Goal: Transaction & Acquisition: Purchase product/service

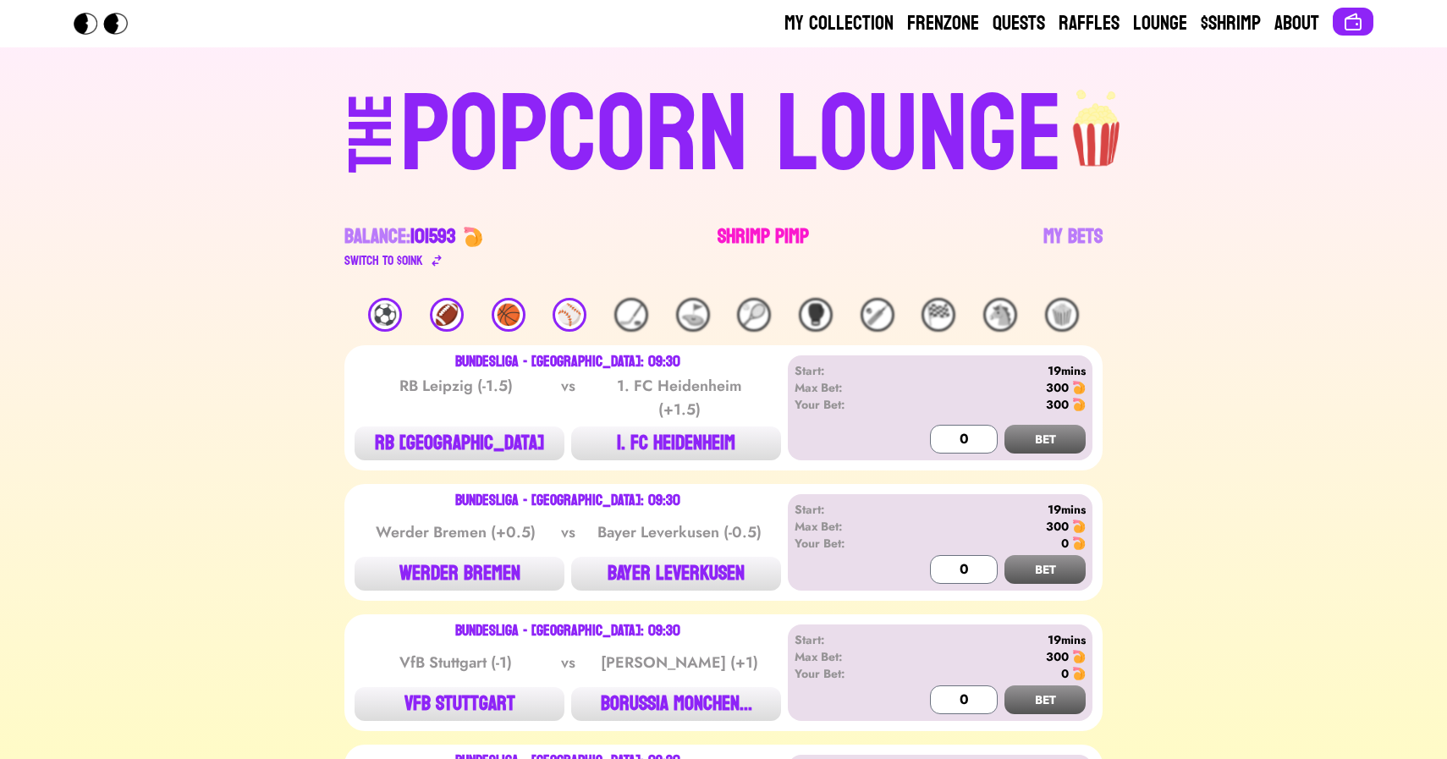
click at [766, 237] on link "Shrimp Pimp" at bounding box center [763, 246] width 91 height 47
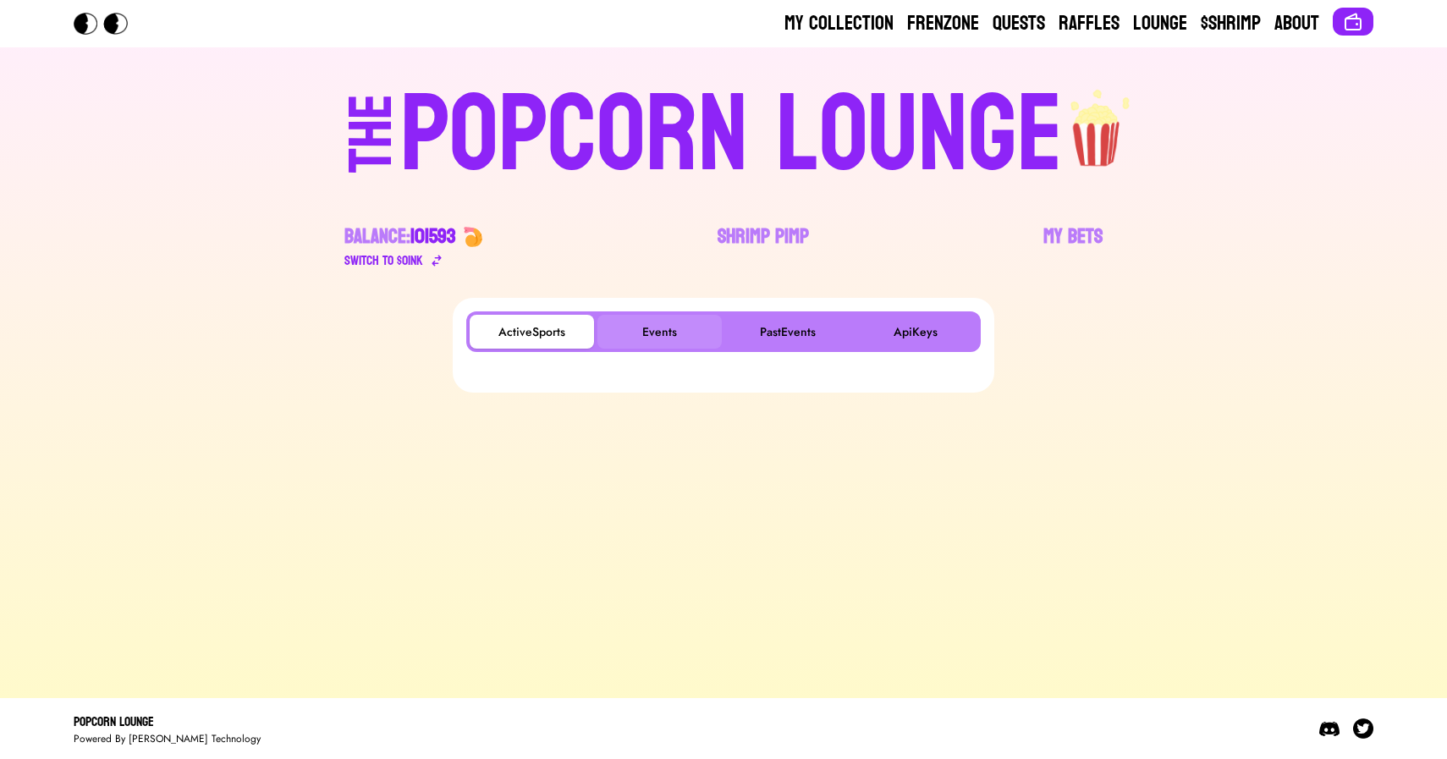
click at [645, 339] on button "Events" at bounding box center [659, 332] width 124 height 34
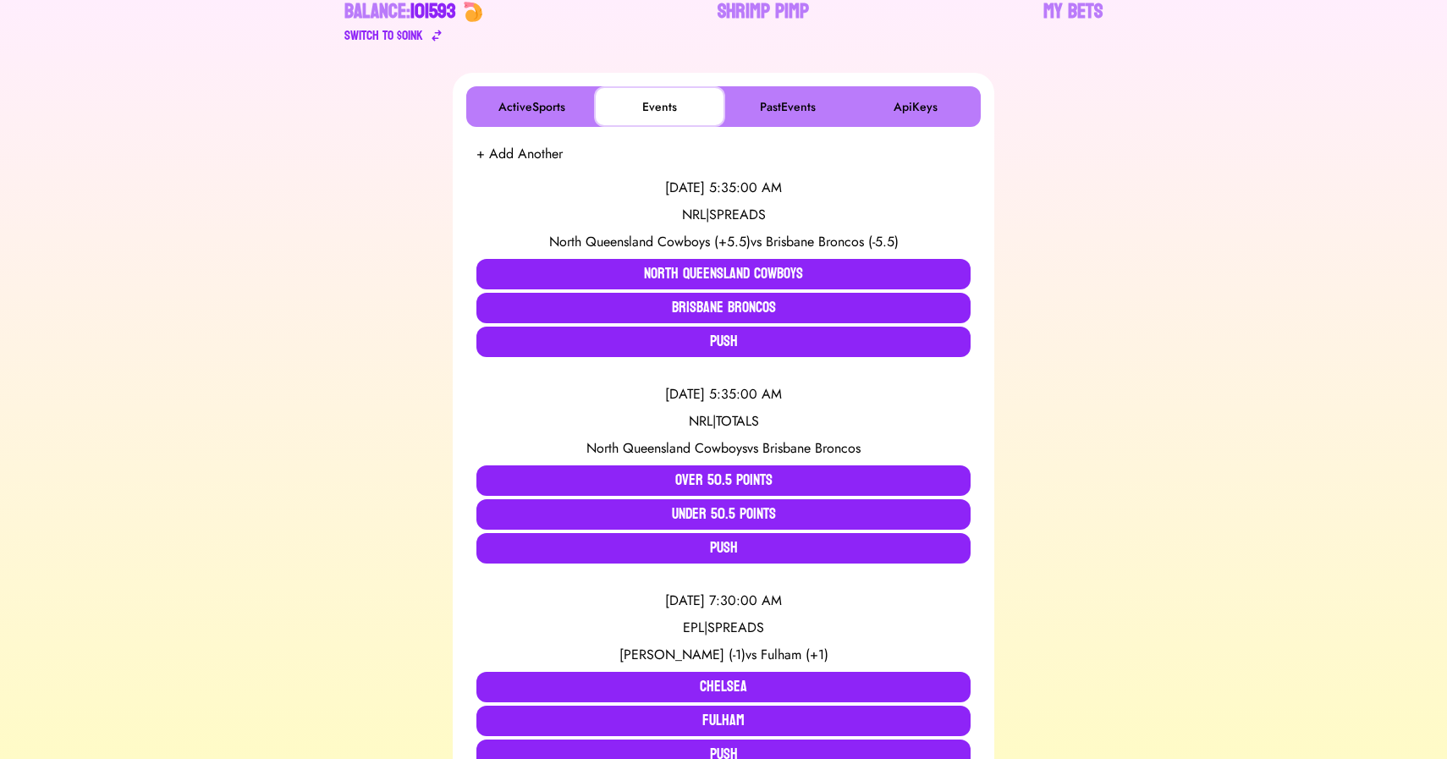
scroll to position [227, 0]
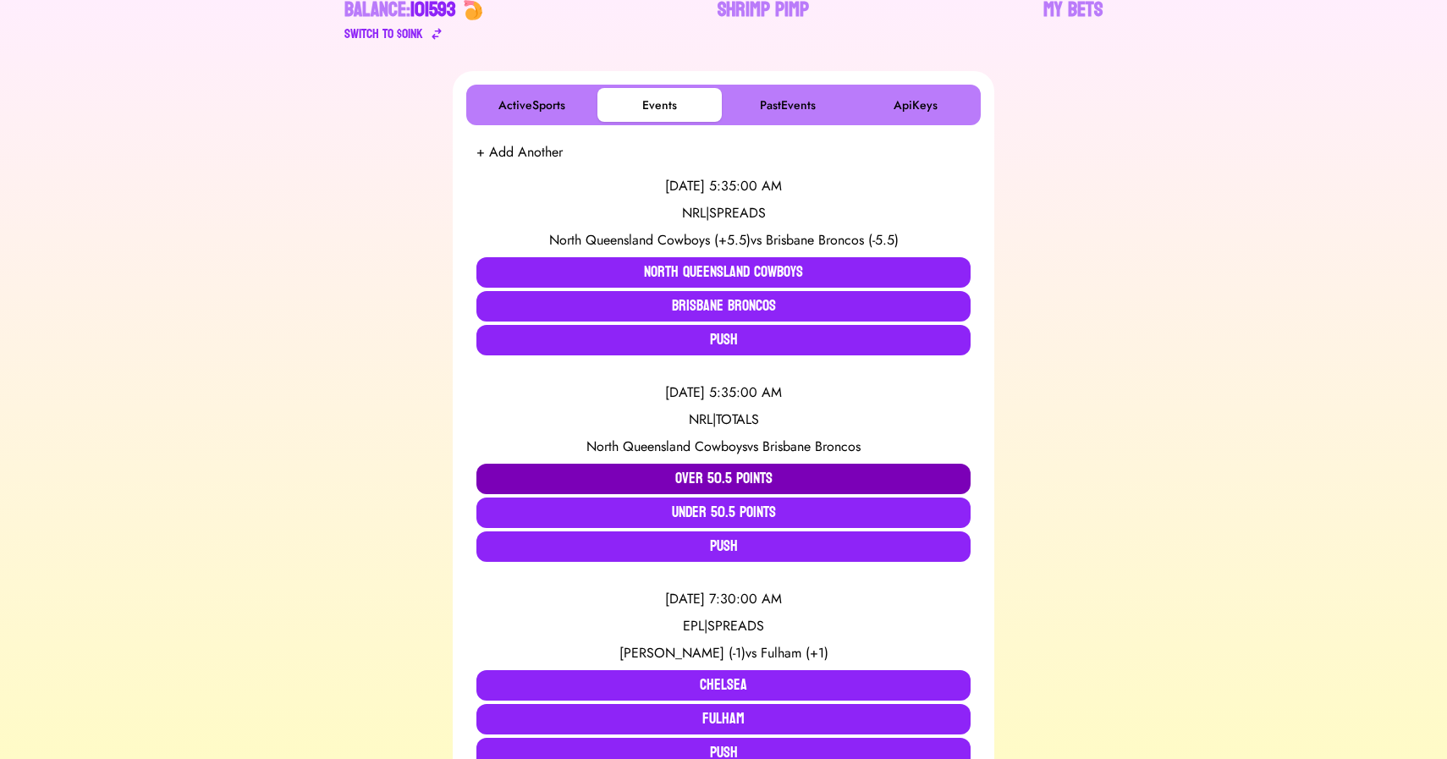
click at [694, 473] on button "Over 50.5 Points" at bounding box center [723, 479] width 494 height 30
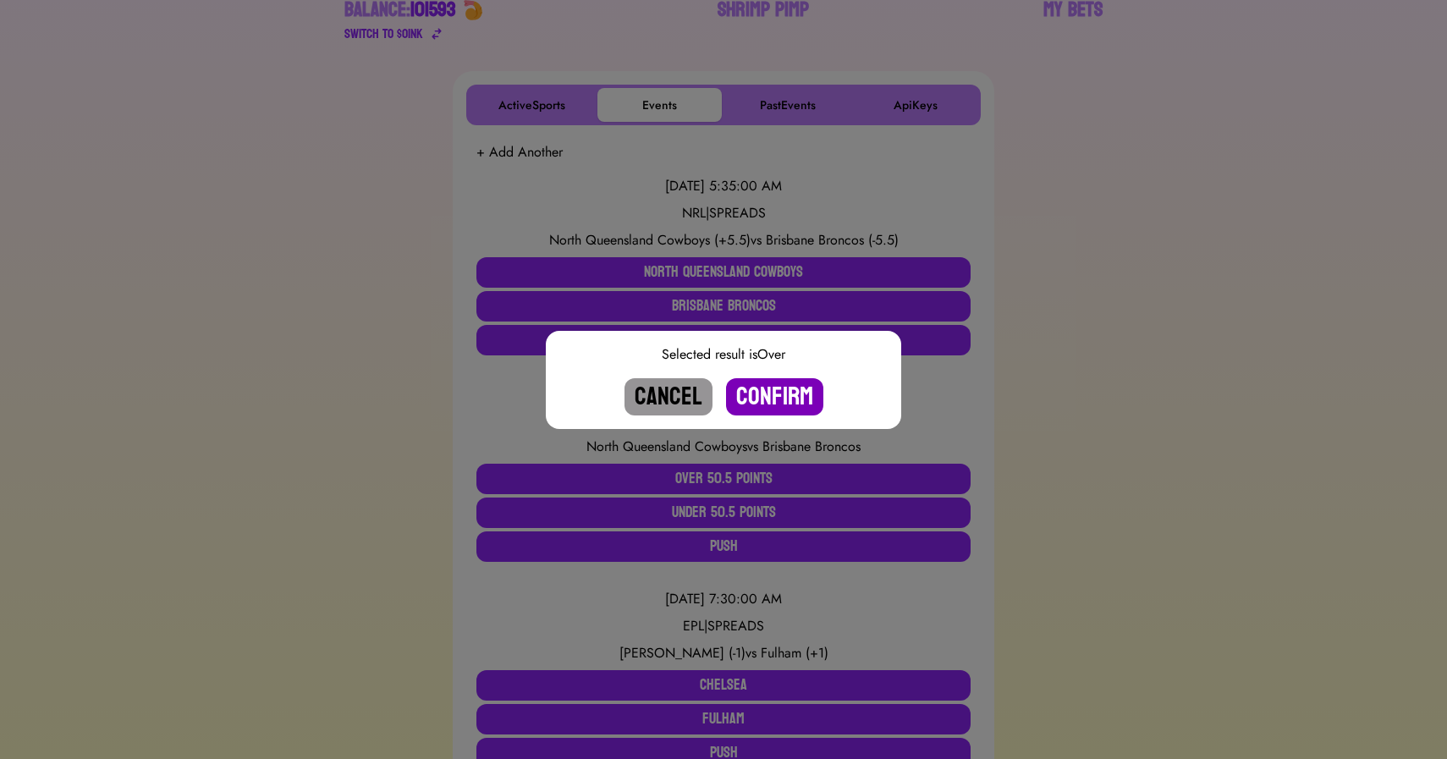
click at [779, 396] on button "Confirm" at bounding box center [774, 396] width 97 height 37
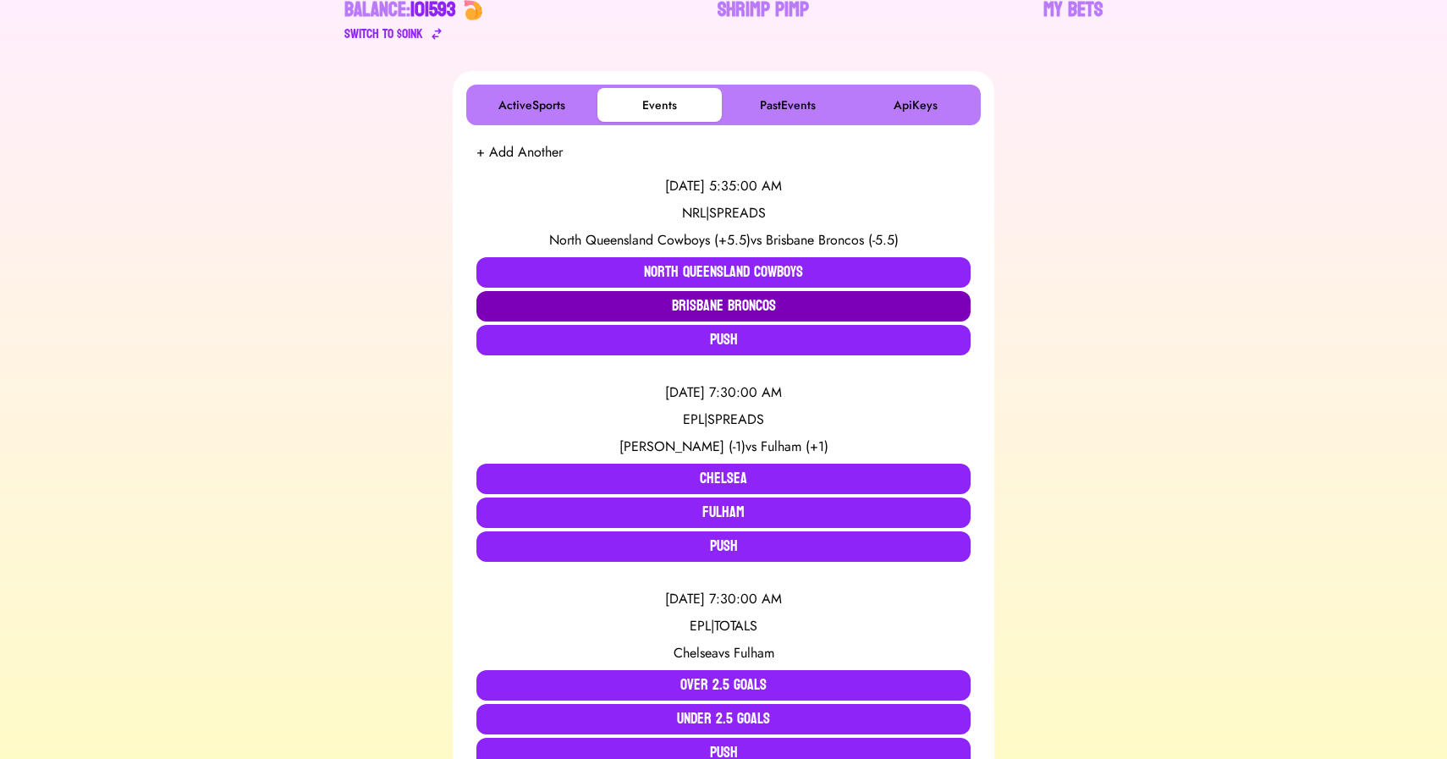
click at [643, 299] on button "Brisbane Broncos" at bounding box center [723, 306] width 494 height 30
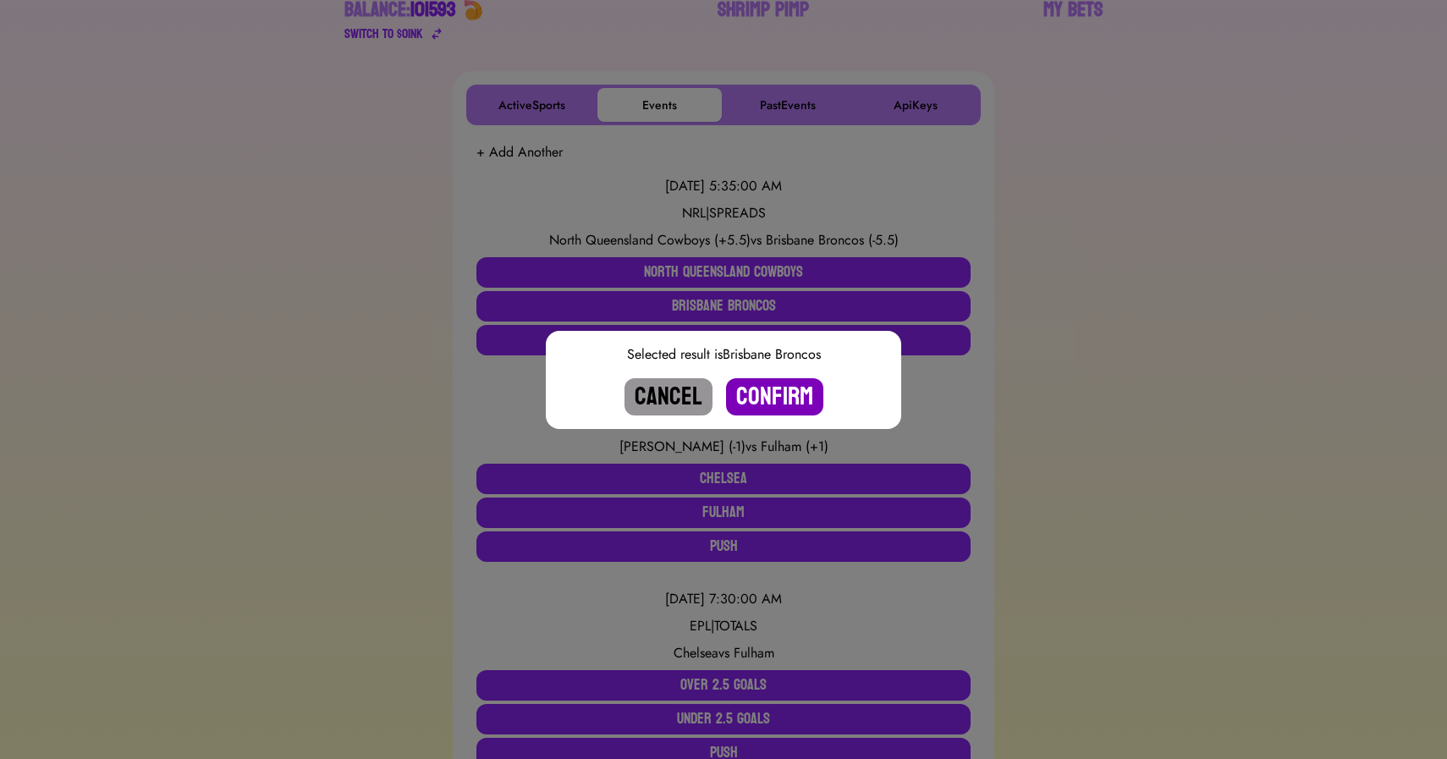
click at [802, 379] on button "Confirm" at bounding box center [774, 396] width 97 height 37
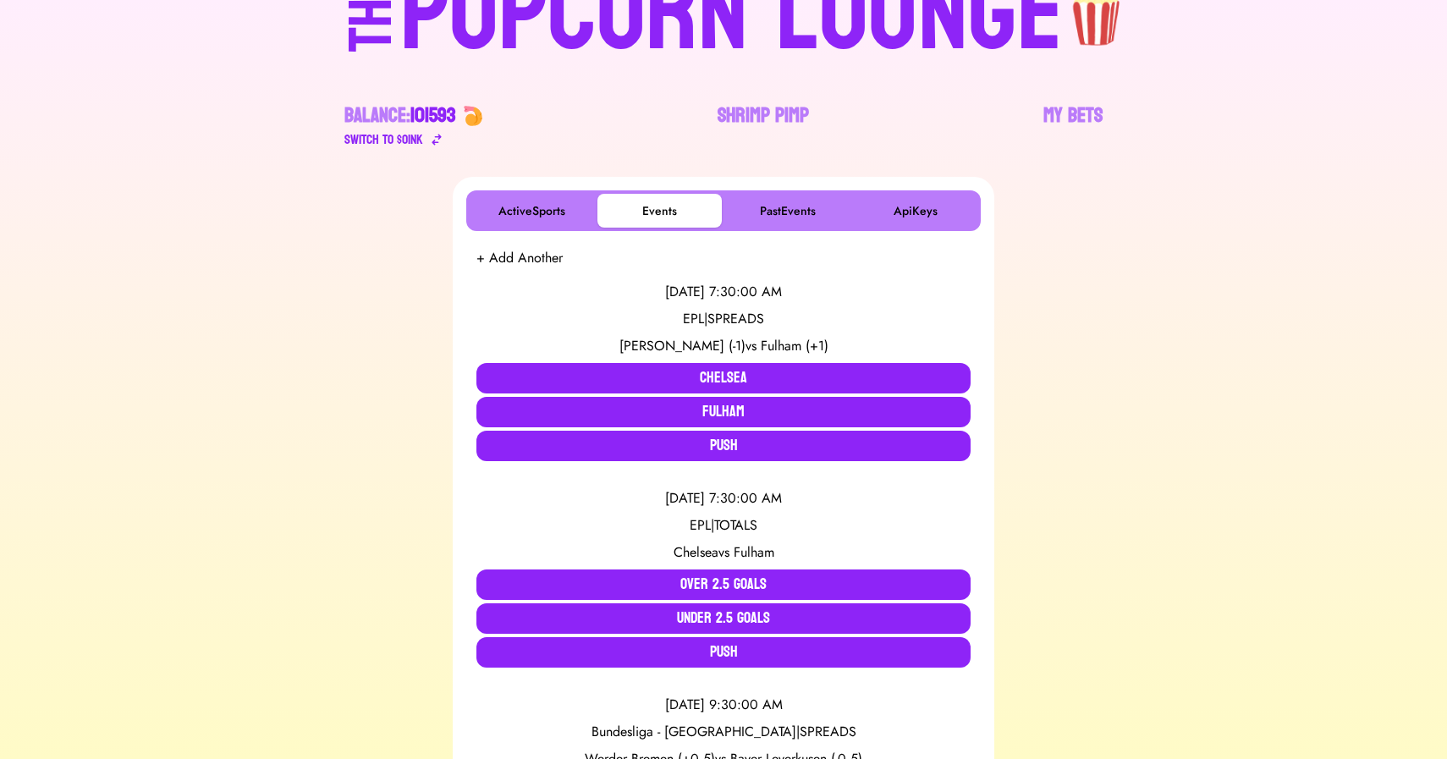
scroll to position [66, 0]
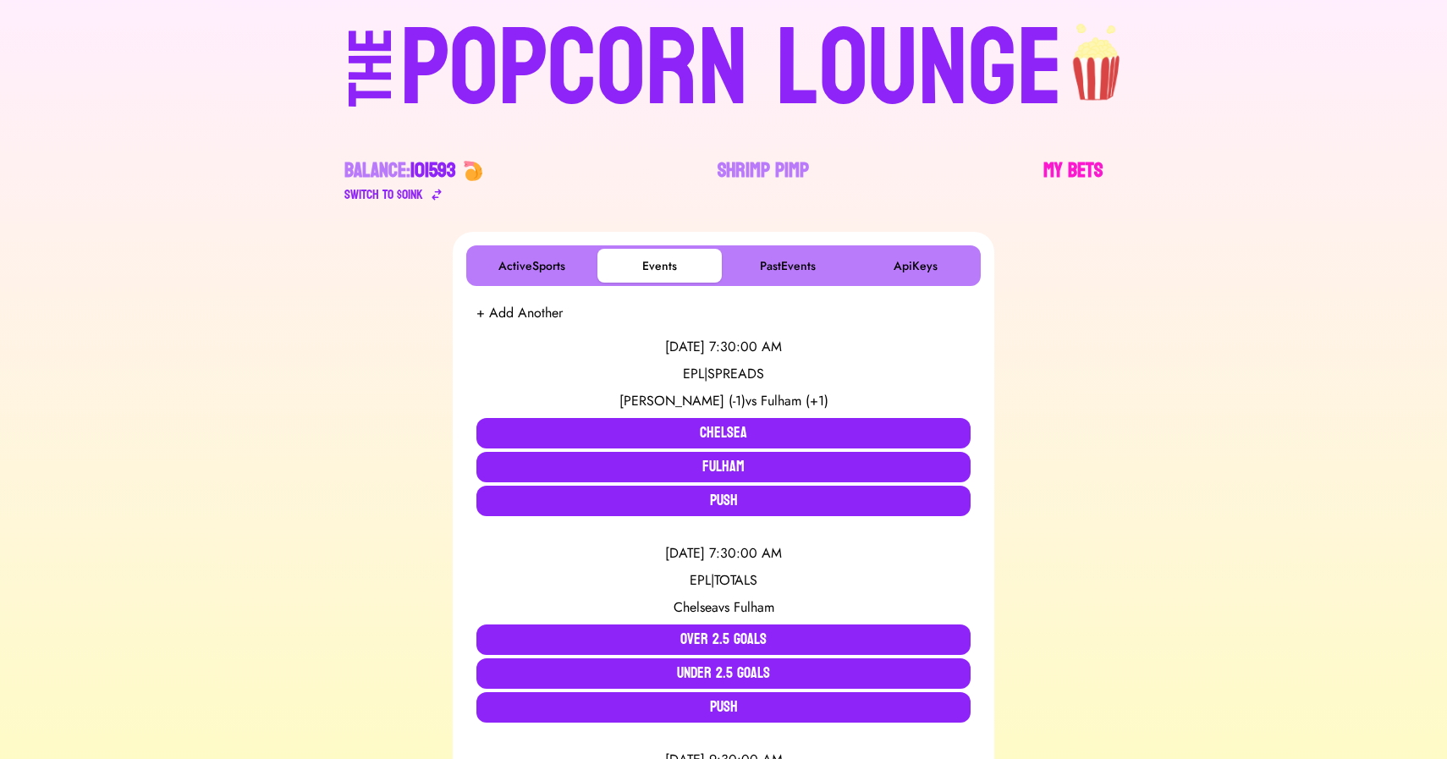
click at [1098, 161] on link "My Bets" at bounding box center [1072, 180] width 59 height 47
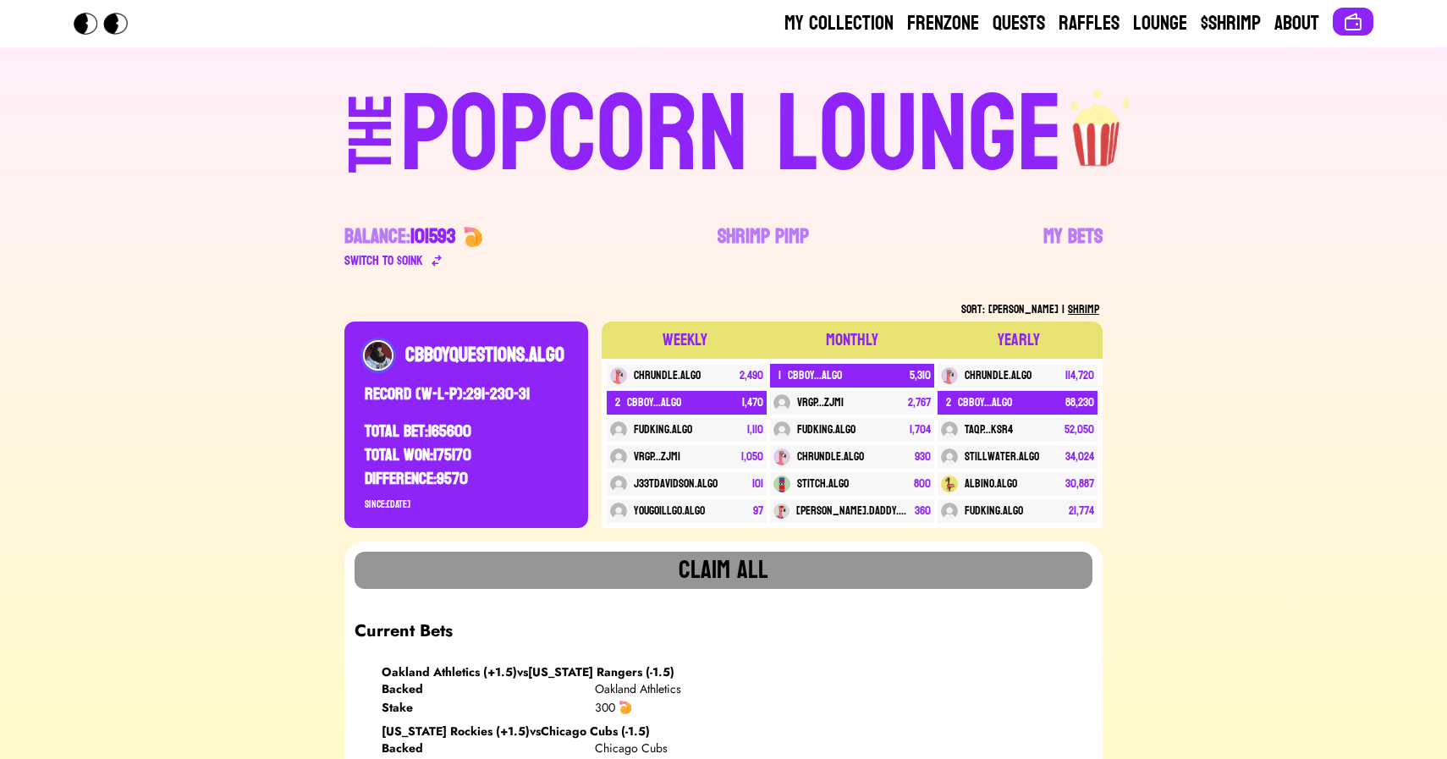
click at [698, 81] on div "POPCORN LOUNGE" at bounding box center [731, 135] width 663 height 108
